Goal: Task Accomplishment & Management: Use online tool/utility

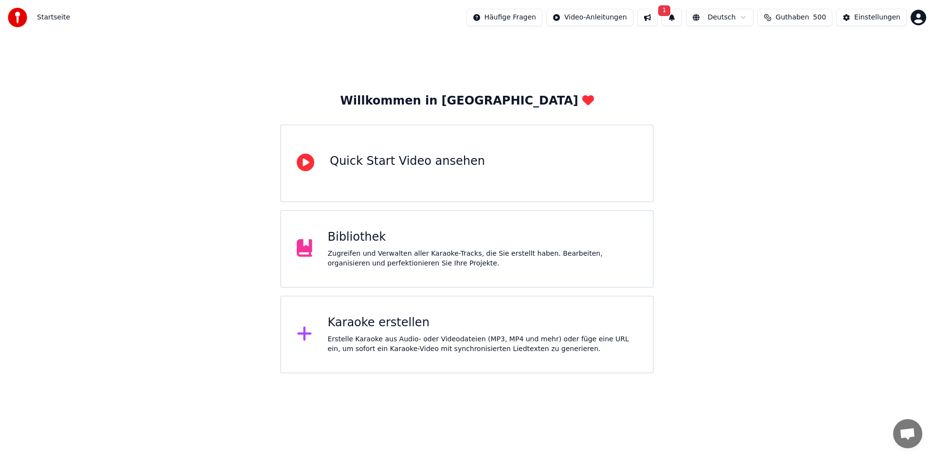
click at [474, 230] on div "Bibliothek" at bounding box center [483, 238] width 310 height 16
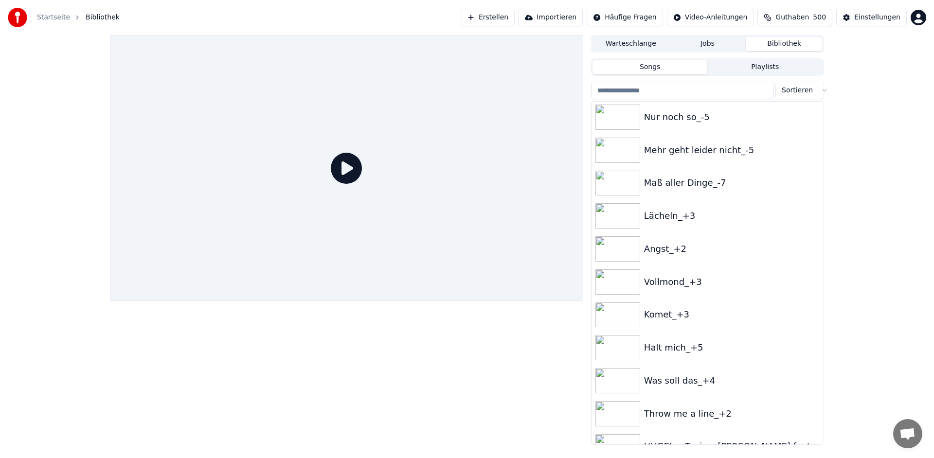
scroll to position [3456, 0]
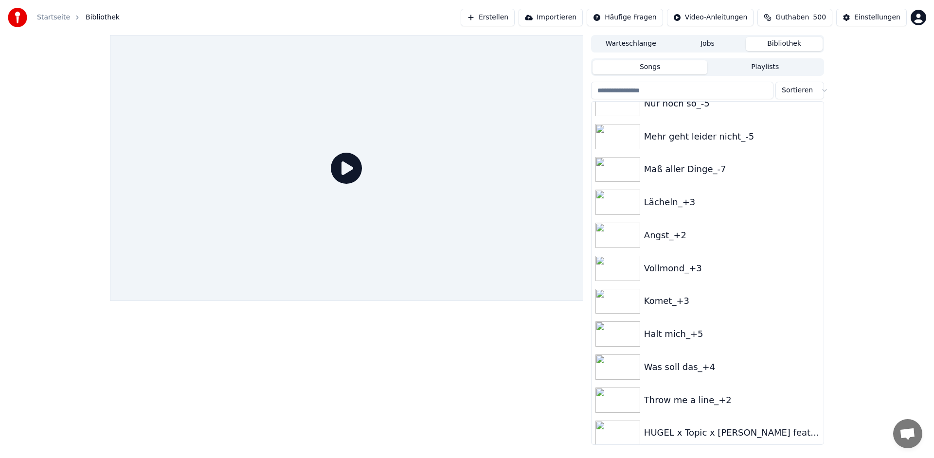
click at [664, 94] on input "search" at bounding box center [682, 91] width 182 height 18
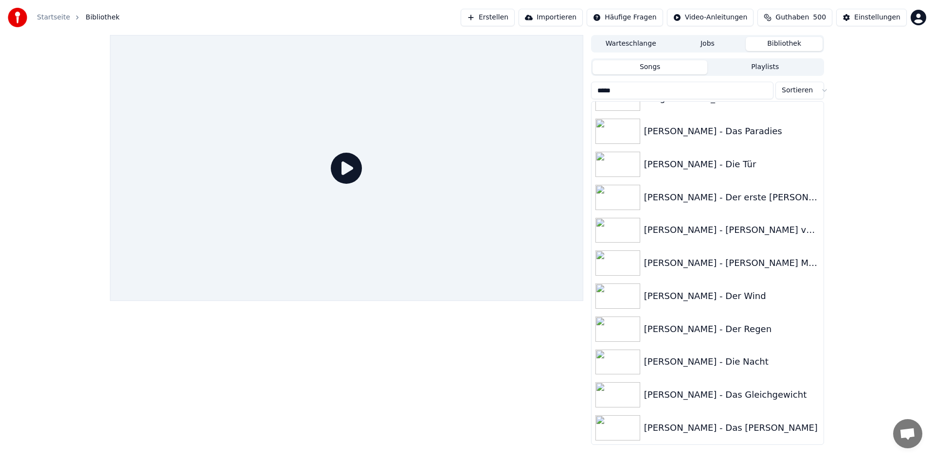
scroll to position [0, 0]
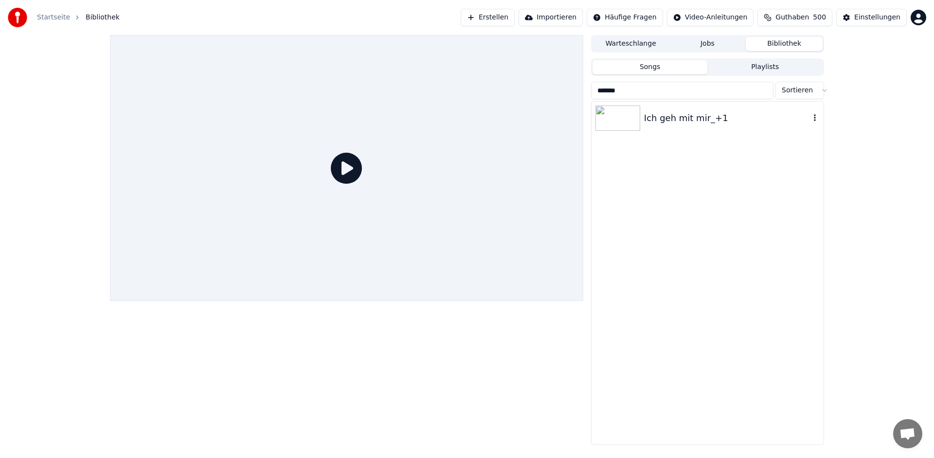
type input "*******"
click at [663, 120] on div "Ich geh mit mir_+1" at bounding box center [727, 118] width 166 height 14
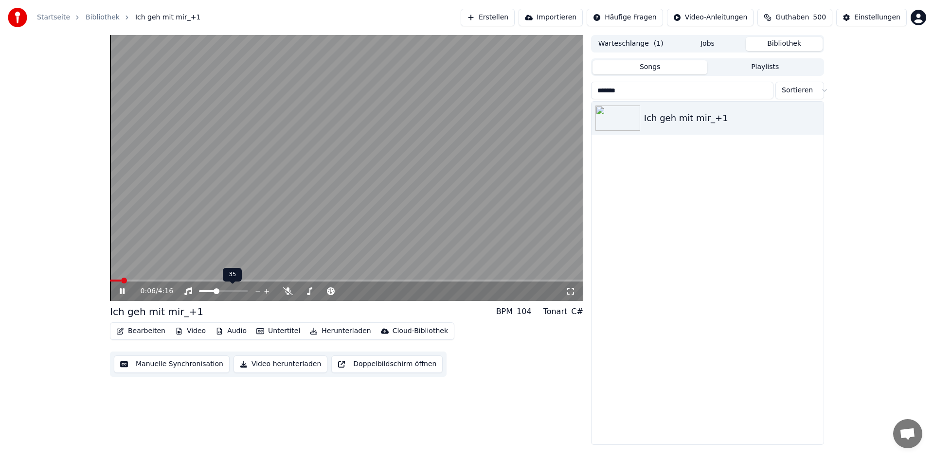
click at [216, 292] on span at bounding box center [217, 292] width 6 height 6
click at [123, 292] on icon at bounding box center [122, 292] width 5 height 6
click at [144, 329] on button "Bearbeiten" at bounding box center [140, 332] width 57 height 14
click at [340, 164] on video at bounding box center [347, 168] width 474 height 266
click at [125, 289] on icon at bounding box center [129, 292] width 23 height 8
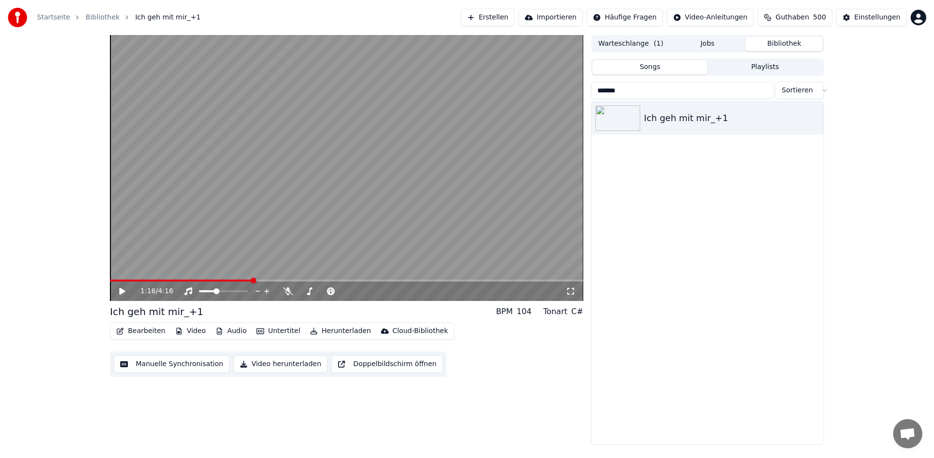
click at [152, 330] on button "Bearbeiten" at bounding box center [140, 332] width 57 height 14
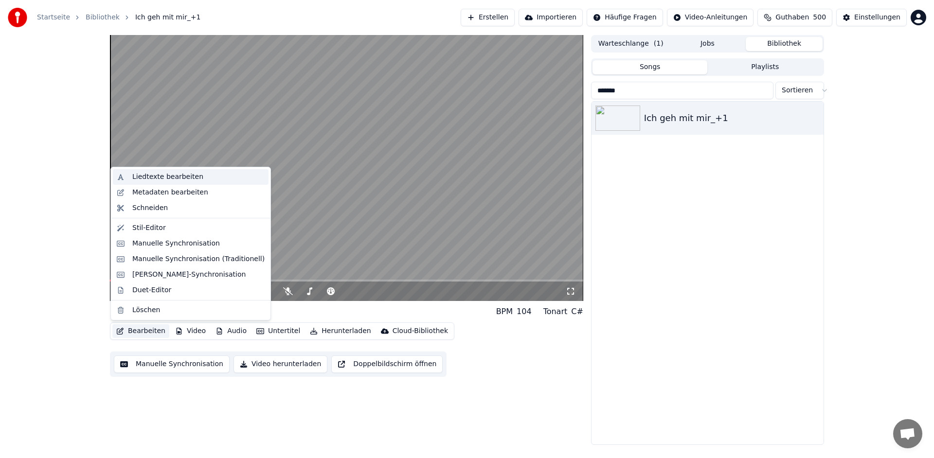
click at [171, 174] on div "Liedtexte bearbeiten" at bounding box center [167, 177] width 71 height 10
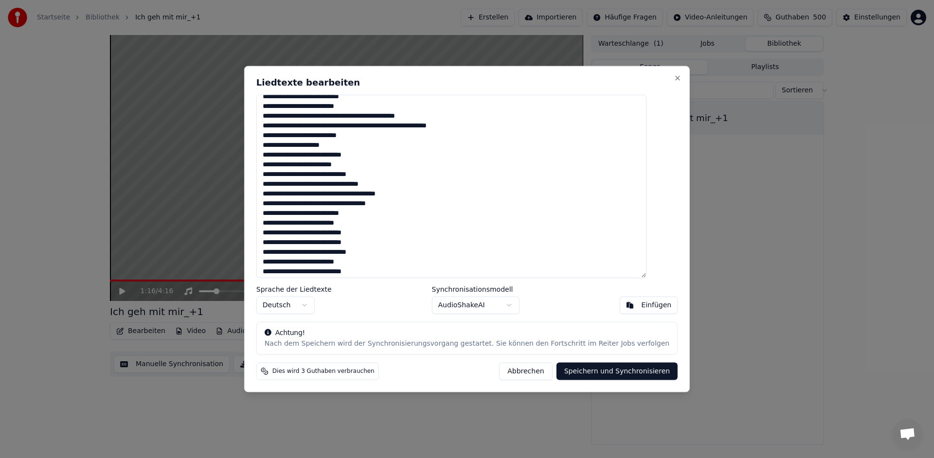
scroll to position [137, 0]
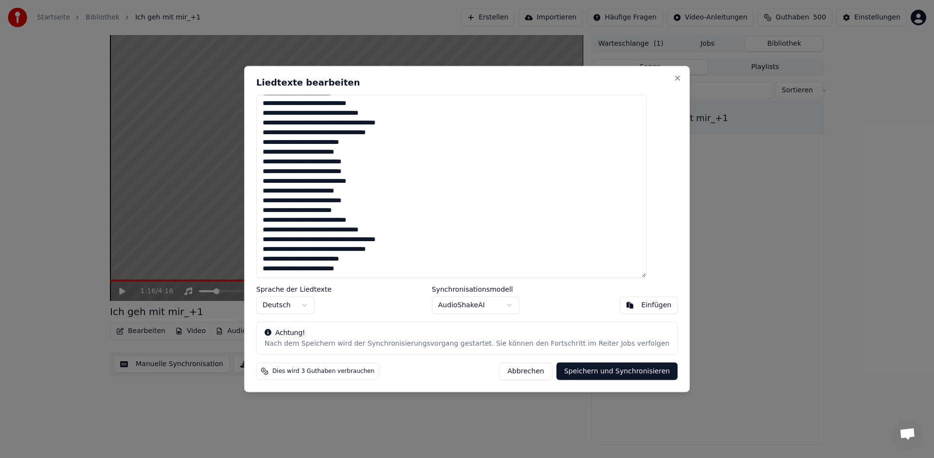
drag, startPoint x: 278, startPoint y: 105, endPoint x: 428, endPoint y: 305, distance: 249.9
click at [428, 305] on div "Liedtexte bearbeiten Sprache der Liedtexte Deutsch Synchronisationsmodell Audio…" at bounding box center [467, 229] width 446 height 327
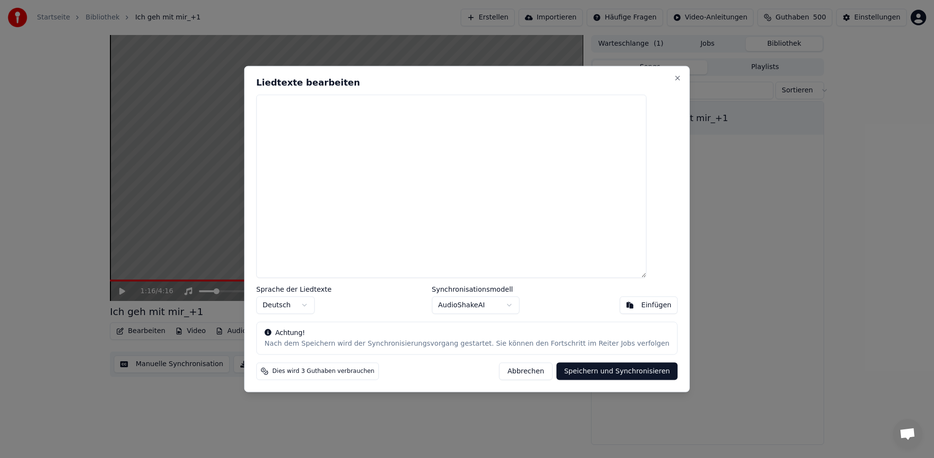
scroll to position [0, 0]
click at [620, 307] on button "Einfügen" at bounding box center [649, 305] width 58 height 18
type textarea "**********"
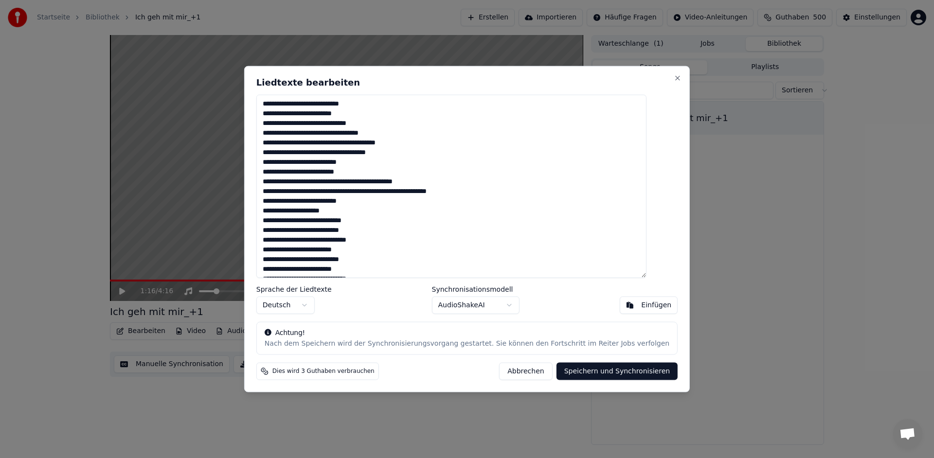
click at [622, 372] on button "Speichern und Synchronisieren" at bounding box center [618, 372] width 122 height 18
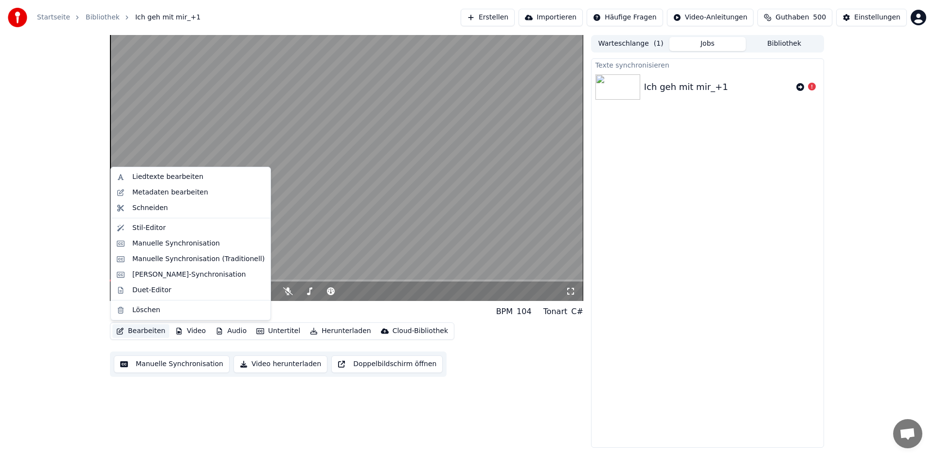
click at [151, 330] on button "Bearbeiten" at bounding box center [140, 332] width 57 height 14
click at [182, 179] on div "Liedtexte bearbeiten" at bounding box center [167, 177] width 71 height 10
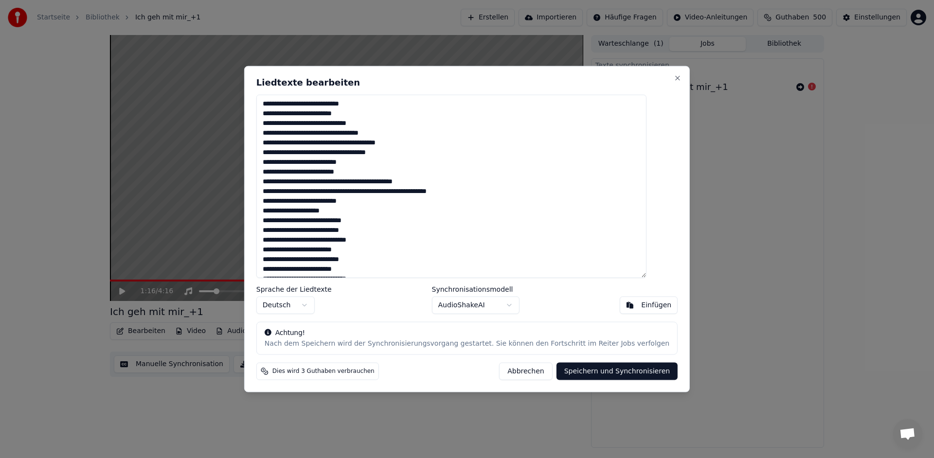
click at [508, 306] on body "Startseite Bibliothek Ich geh mit mir_+1 Erstellen Importieren Häufige Fragen V…" at bounding box center [467, 229] width 934 height 458
click at [578, 376] on body "Startseite Bibliothek Ich geh mit mir_+1 Erstellen Importieren Häufige Fragen V…" at bounding box center [467, 229] width 934 height 458
click at [526, 373] on button "Abbrechen" at bounding box center [525, 372] width 53 height 18
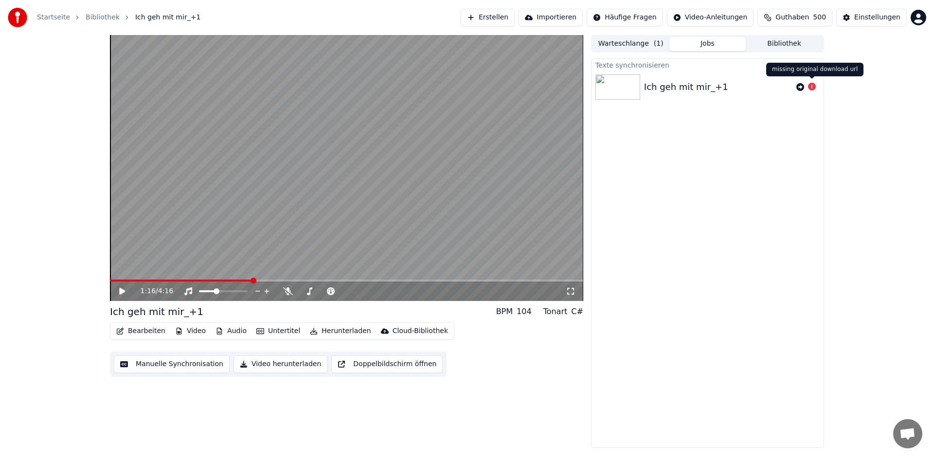
click at [814, 86] on icon at bounding box center [812, 87] width 8 height 8
click at [814, 87] on icon at bounding box center [812, 87] width 8 height 8
click at [139, 331] on button "Bearbeiten" at bounding box center [140, 332] width 57 height 14
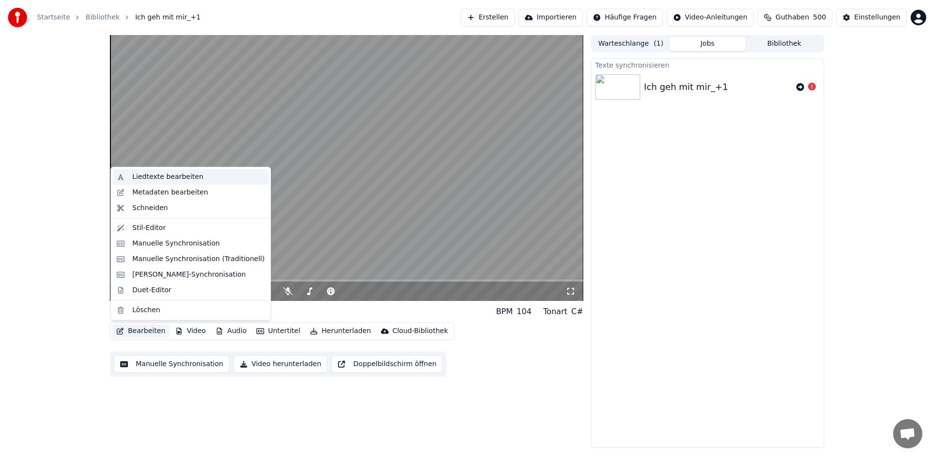
click at [188, 175] on div "Liedtexte bearbeiten" at bounding box center [167, 177] width 71 height 10
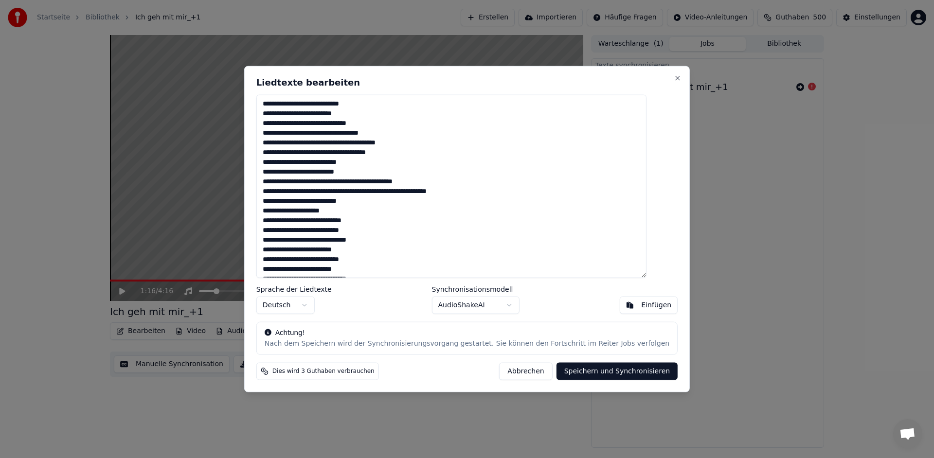
click at [507, 306] on body "Startseite Bibliothek Ich geh mit mir_+1 Erstellen Importieren Häufige Fragen V…" at bounding box center [467, 229] width 934 height 458
click at [590, 372] on button "Speichern und Synchronisieren" at bounding box center [618, 372] width 122 height 18
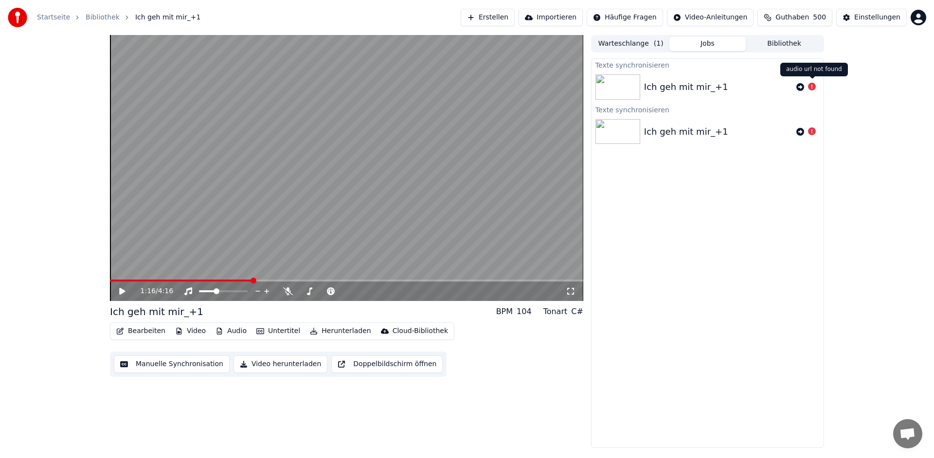
click at [816, 88] on icon at bounding box center [812, 87] width 8 height 8
click at [814, 88] on icon at bounding box center [812, 87] width 8 height 8
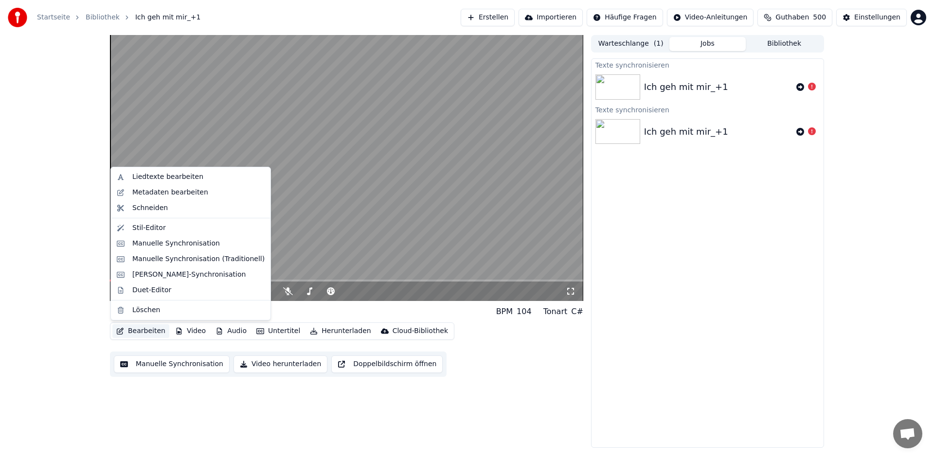
click at [149, 333] on button "Bearbeiten" at bounding box center [140, 332] width 57 height 14
click at [165, 180] on div "Liedtexte bearbeiten" at bounding box center [167, 177] width 71 height 10
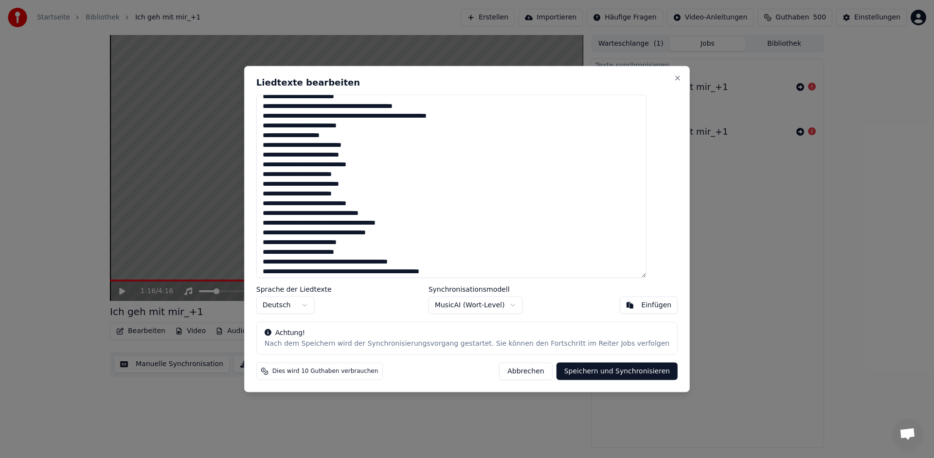
scroll to position [214, 0]
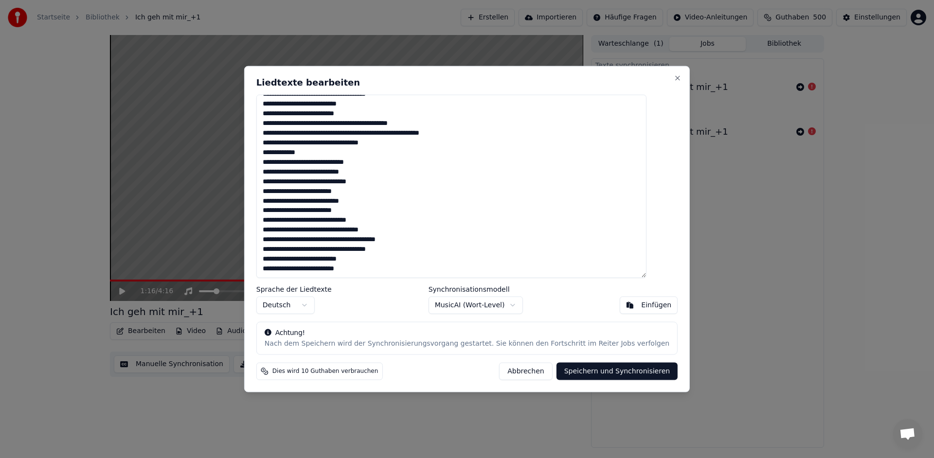
drag, startPoint x: 277, startPoint y: 104, endPoint x: 400, endPoint y: 303, distance: 233.1
click at [400, 303] on div "Liedtexte bearbeiten Sprache der Liedtexte Deutsch Synchronisationsmodell Music…" at bounding box center [467, 229] width 446 height 327
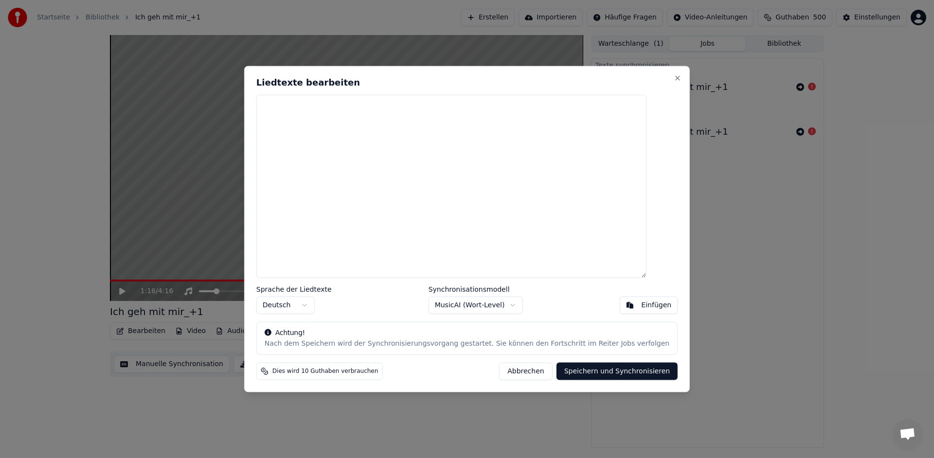
scroll to position [0, 0]
click at [641, 302] on div "Einfügen" at bounding box center [656, 305] width 30 height 10
type textarea "**********"
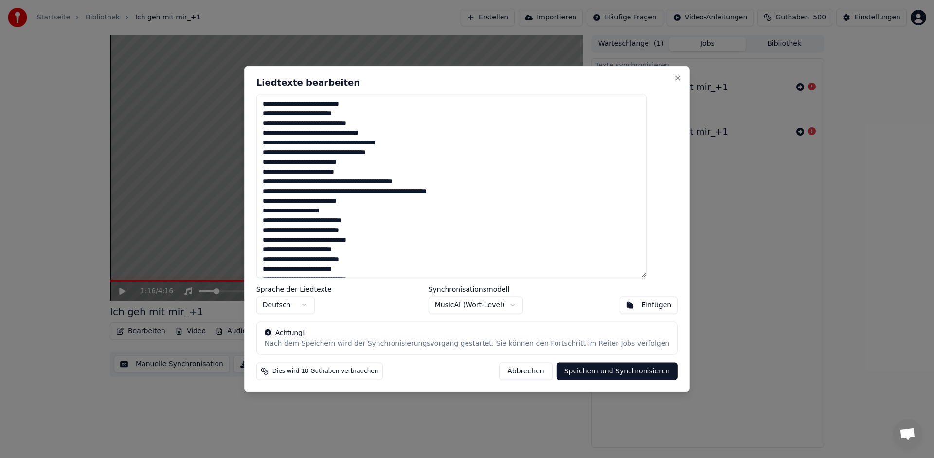
click at [512, 305] on body "Startseite Bibliothek Ich geh mit mir_+1 Erstellen Importieren Häufige Fragen V…" at bounding box center [467, 229] width 934 height 458
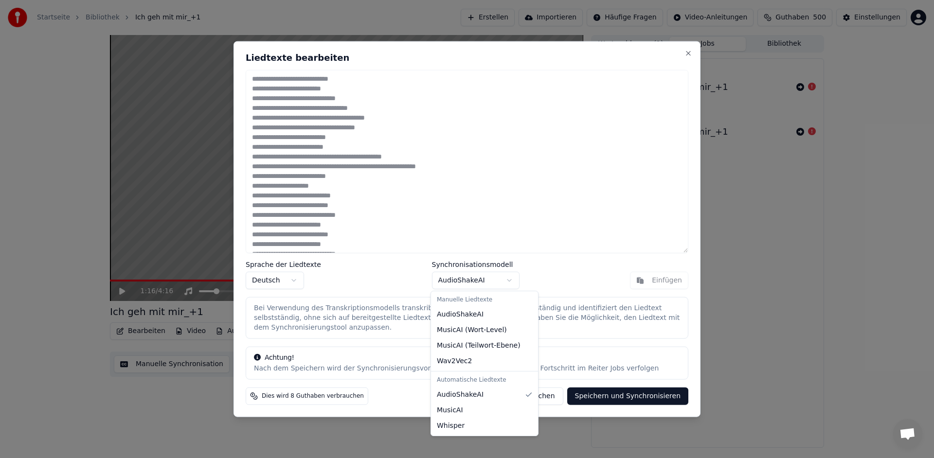
click at [511, 280] on body "Startseite Bibliothek Ich geh mit mir_+1 Erstellen Importieren Häufige Fragen V…" at bounding box center [467, 229] width 934 height 458
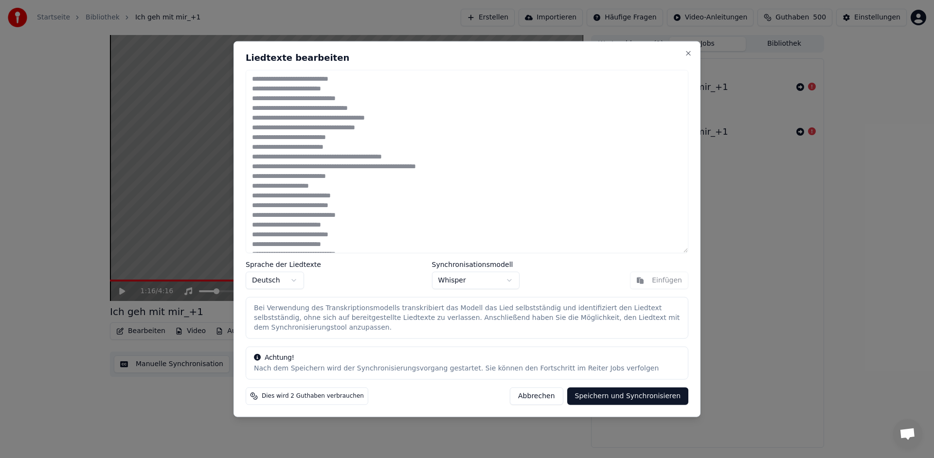
click at [617, 399] on button "Speichern und Synchronisieren" at bounding box center [628, 396] width 122 height 18
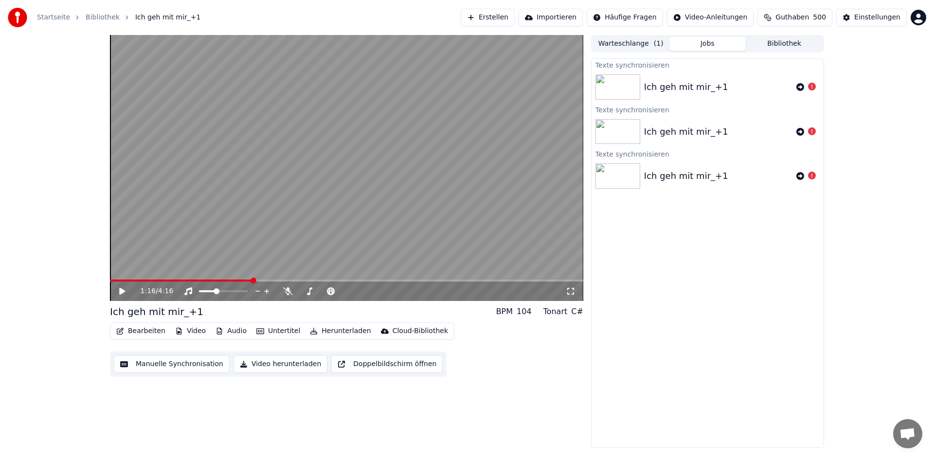
click at [120, 294] on icon at bounding box center [122, 291] width 6 height 7
click at [110, 278] on span at bounding box center [113, 281] width 6 height 6
click at [125, 292] on icon at bounding box center [129, 292] width 23 height 8
click at [276, 333] on button "Untertitel" at bounding box center [279, 332] width 52 height 14
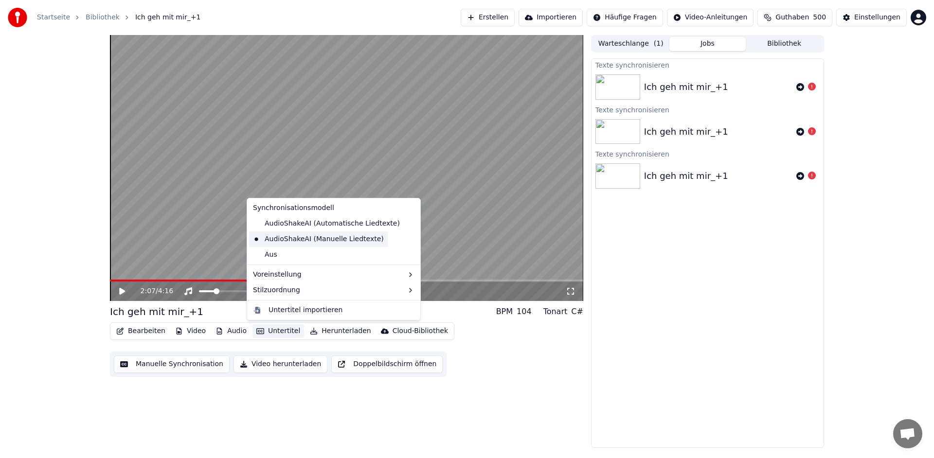
click at [296, 239] on div "AudioShakeAI (Manuelle Liedtexte)" at bounding box center [318, 240] width 139 height 16
click at [286, 331] on button "Untertitel" at bounding box center [279, 332] width 52 height 14
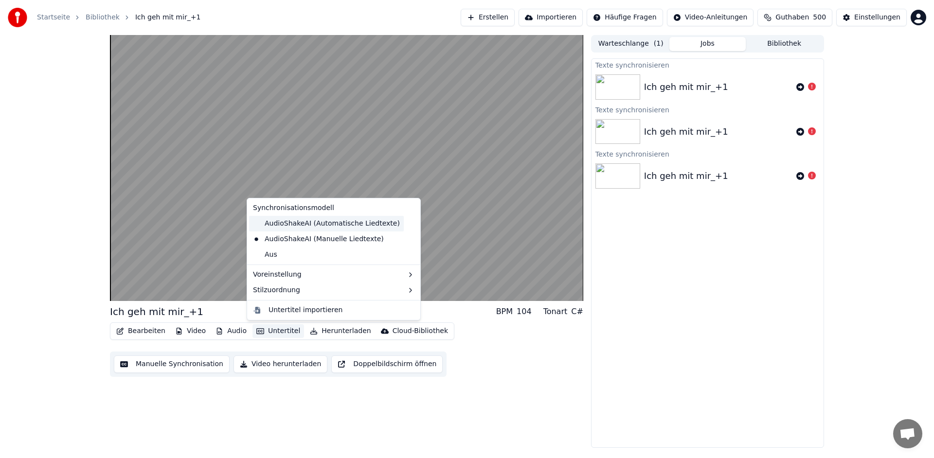
click at [301, 228] on div "AudioShakeAI (Automatische Liedtexte)" at bounding box center [326, 224] width 155 height 16
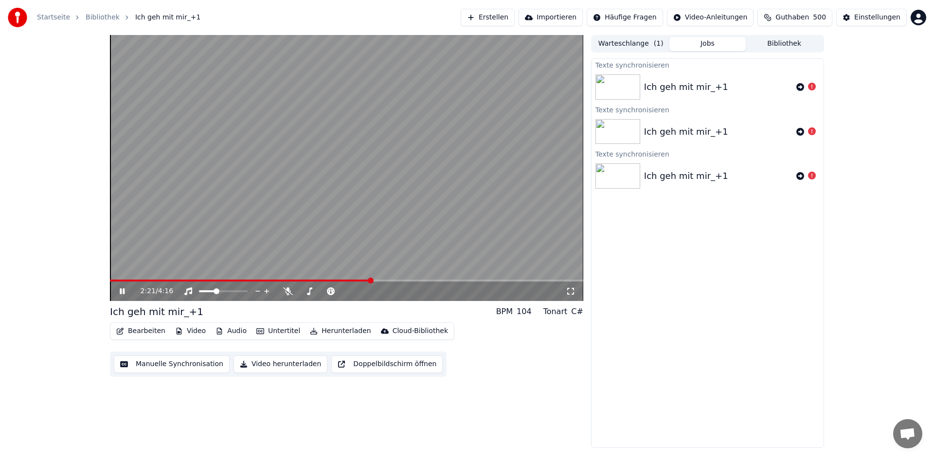
click at [119, 280] on span at bounding box center [240, 281] width 261 height 2
click at [121, 291] on icon at bounding box center [122, 292] width 5 height 6
click at [435, 155] on video at bounding box center [347, 168] width 474 height 266
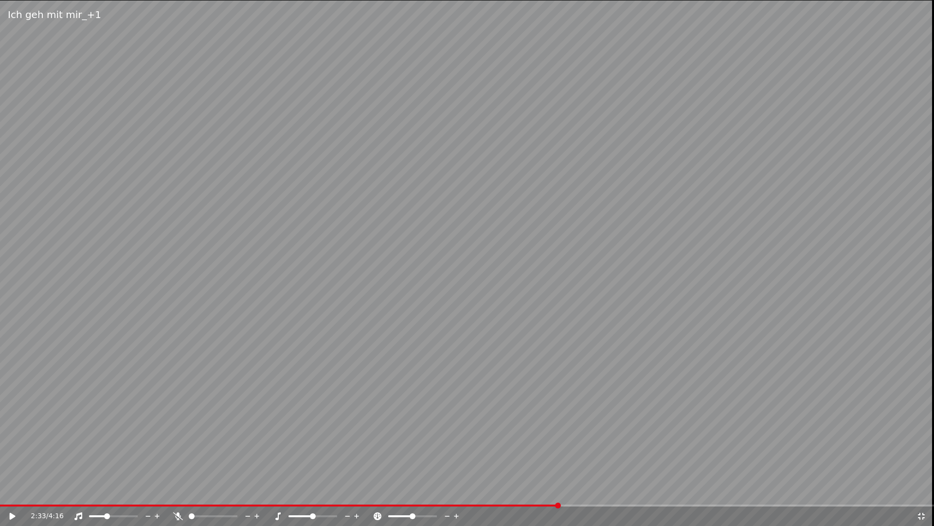
click at [95, 448] on video at bounding box center [467, 263] width 934 height 526
click at [26, 458] on span at bounding box center [285, 505] width 570 height 2
click at [0, 458] on span at bounding box center [3, 505] width 6 height 6
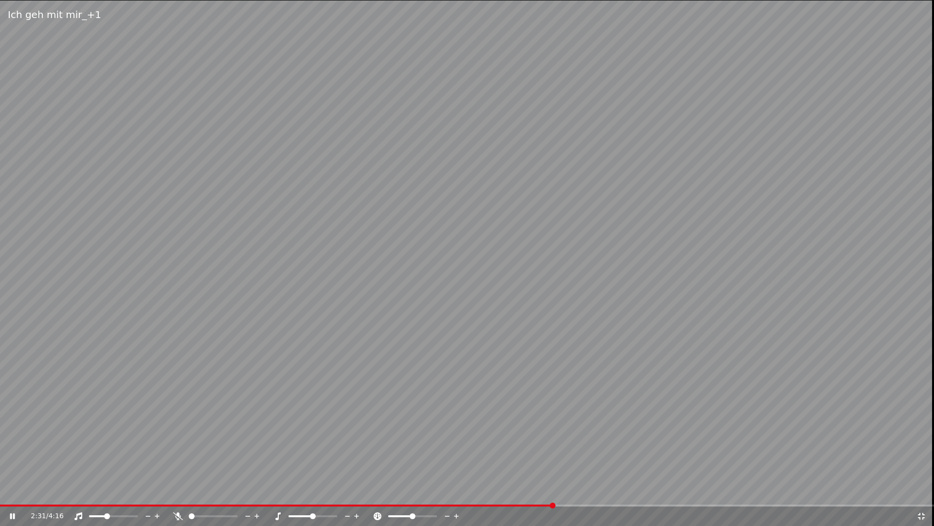
click at [12, 458] on icon at bounding box center [12, 516] width 5 height 6
click at [359, 458] on icon at bounding box center [356, 515] width 5 height 5
click at [18, 458] on icon at bounding box center [19, 516] width 23 height 8
click at [346, 458] on icon at bounding box center [348, 515] width 5 height 1
click at [357, 458] on icon at bounding box center [356, 515] width 5 height 5
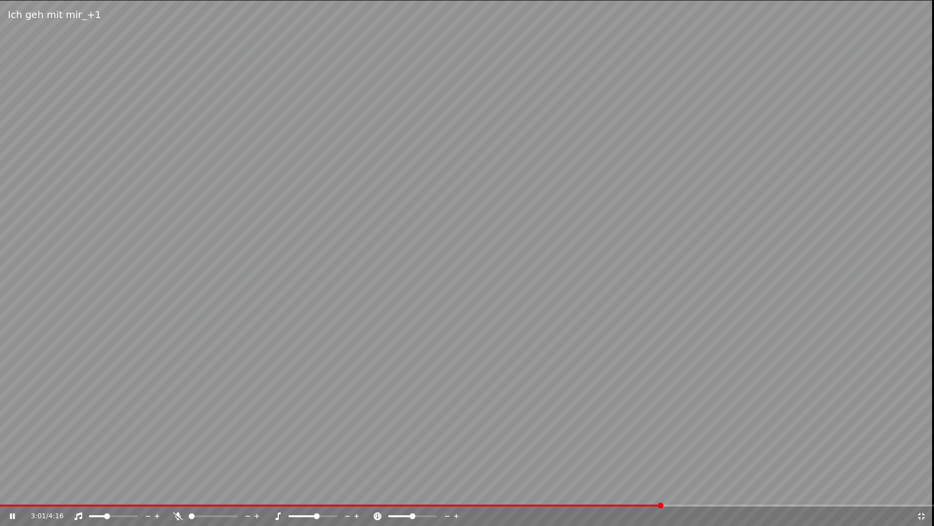
click at [9, 458] on span at bounding box center [331, 505] width 662 height 2
click at [0, 458] on span at bounding box center [3, 505] width 6 height 6
click at [574, 137] on video at bounding box center [467, 263] width 934 height 526
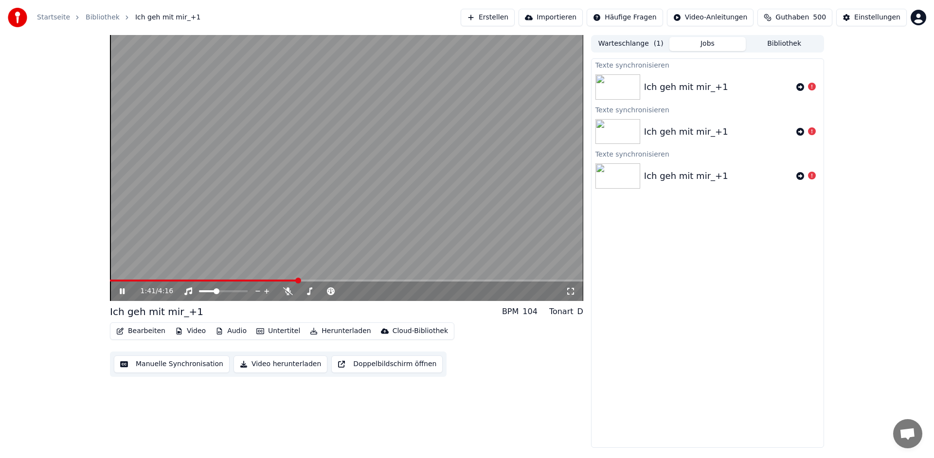
click at [121, 292] on icon at bounding box center [122, 292] width 5 height 6
click at [345, 292] on span at bounding box center [345, 292] width 6 height 6
